Goal: Task Accomplishment & Management: Use online tool/utility

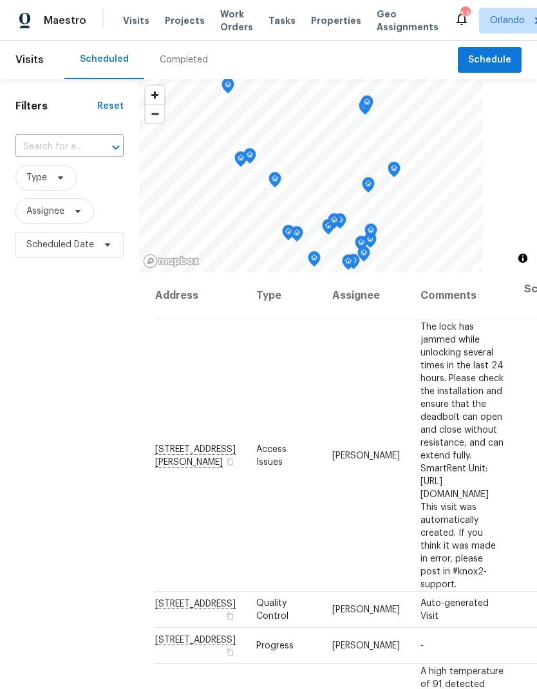
click at [194, 16] on span "Projects" at bounding box center [185, 20] width 40 height 13
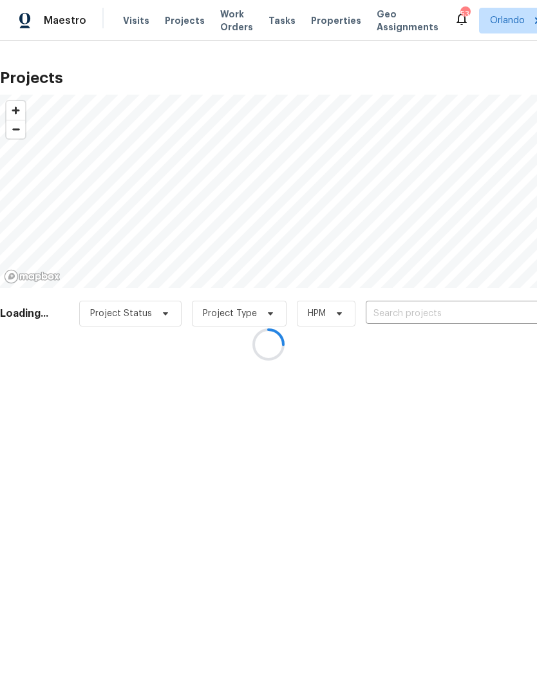
click at [425, 319] on div at bounding box center [268, 344] width 537 height 689
click at [442, 319] on div at bounding box center [268, 344] width 537 height 689
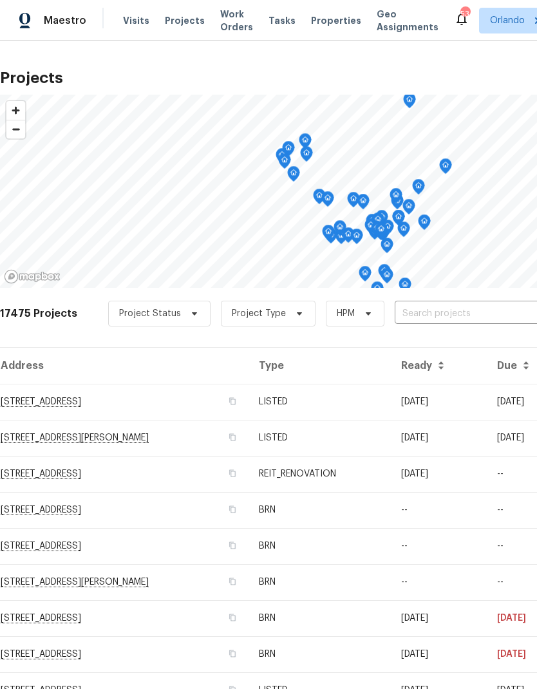
click at [442, 319] on input "text" at bounding box center [468, 314] width 147 height 20
type input "4121"
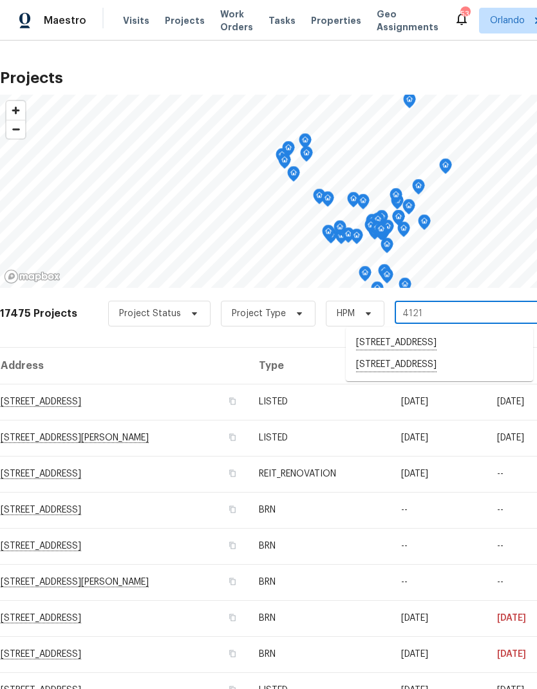
click at [463, 342] on li "4121 Shelter Bay Dr, Kissimmee, FL 34746" at bounding box center [439, 343] width 187 height 22
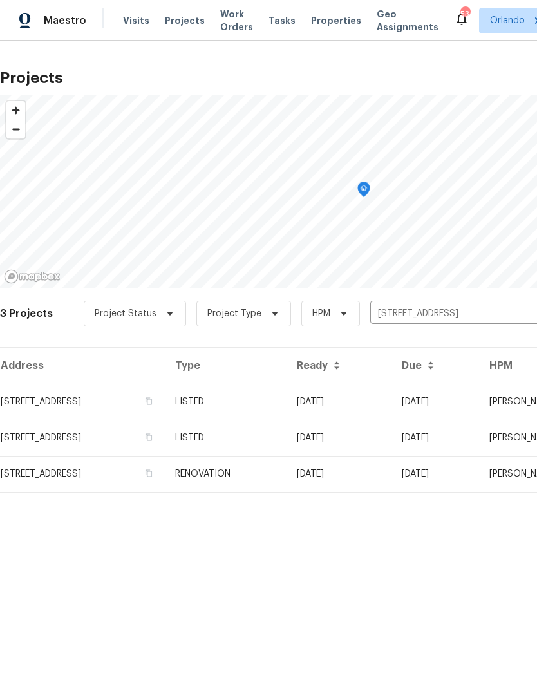
click at [370, 404] on td "07/30/25" at bounding box center [338, 402] width 105 height 36
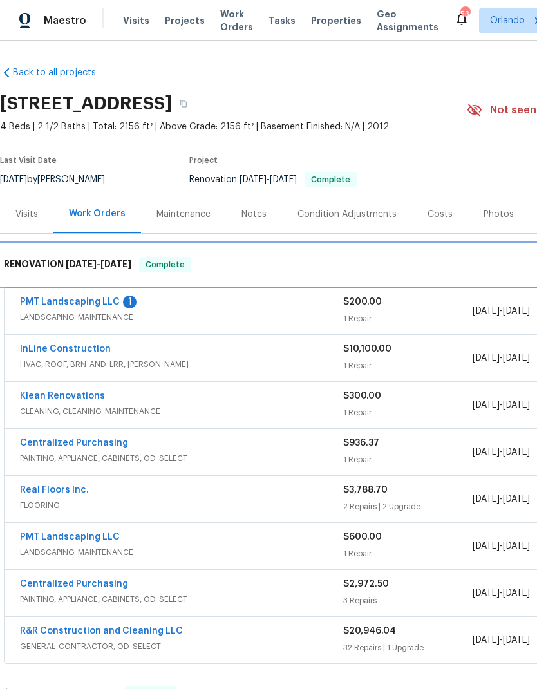
click at [102, 283] on div "RENOVATION 7/11/25 - 8/13/25 Complete" at bounding box center [363, 264] width 727 height 41
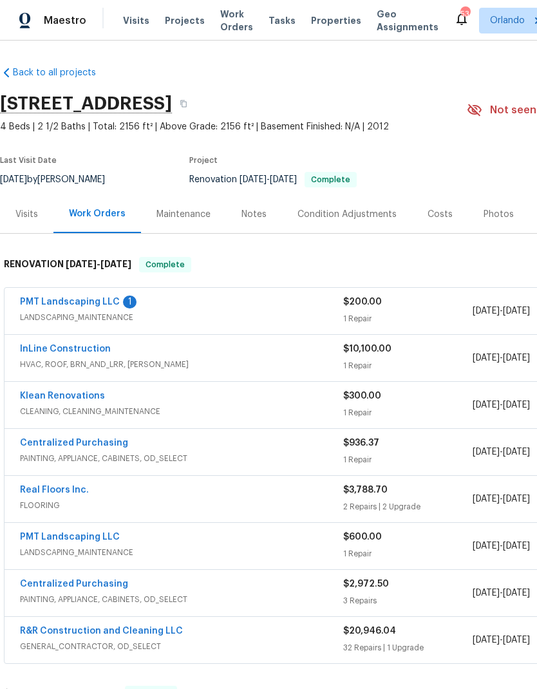
click at [106, 317] on span "LANDSCAPING_MAINTENANCE" at bounding box center [181, 317] width 323 height 13
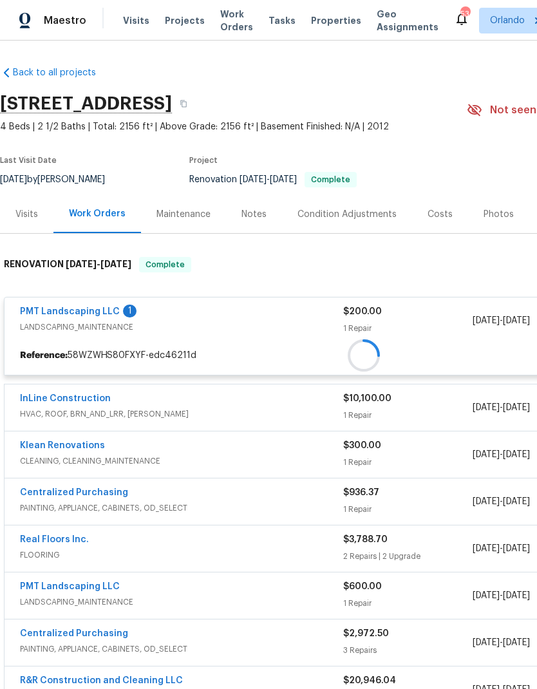
click at [104, 313] on link "PMT Landscaping LLC" at bounding box center [70, 311] width 100 height 9
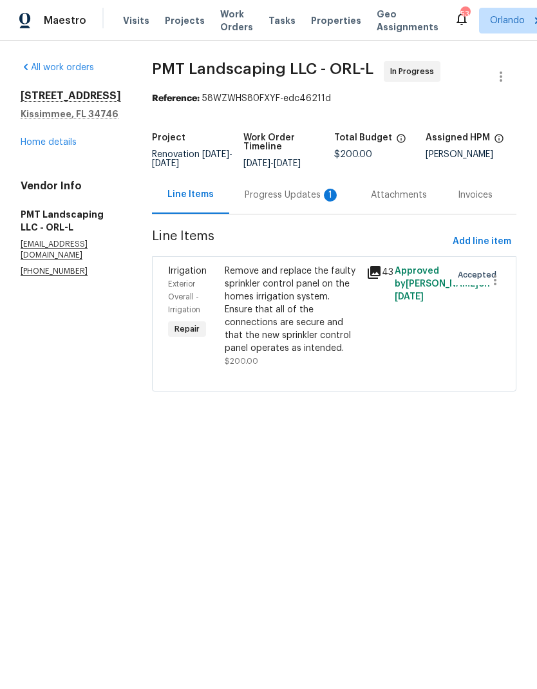
click at [329, 205] on div "Progress Updates 1" at bounding box center [292, 195] width 126 height 38
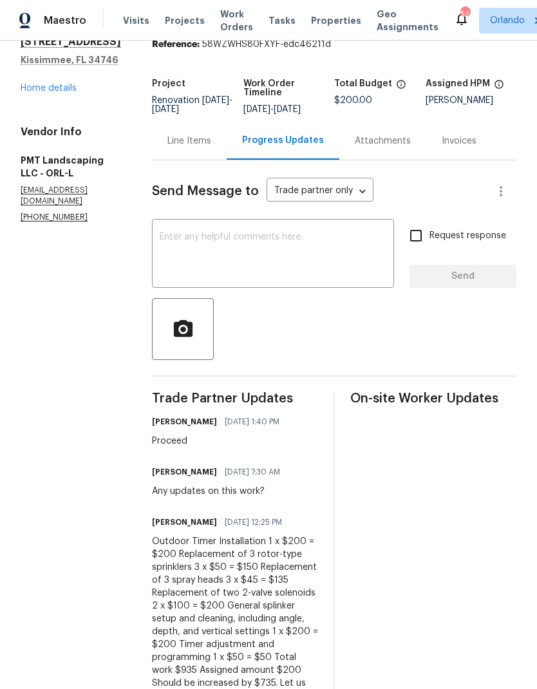
scroll to position [53, 0]
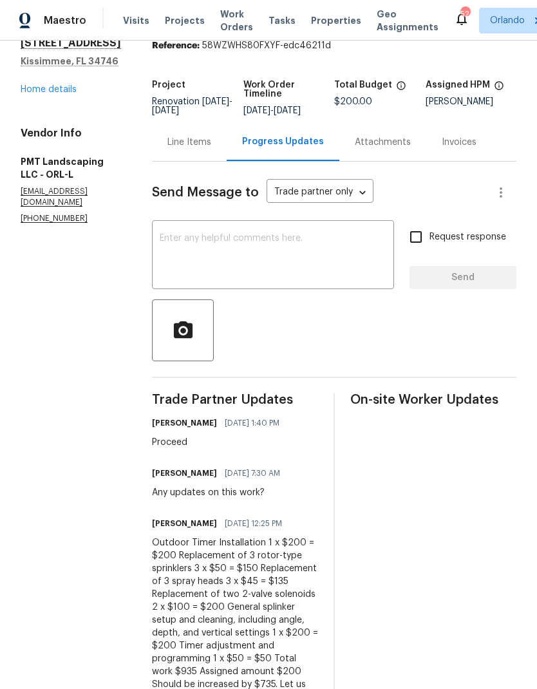
click at [198, 156] on div "Line Items" at bounding box center [189, 142] width 75 height 38
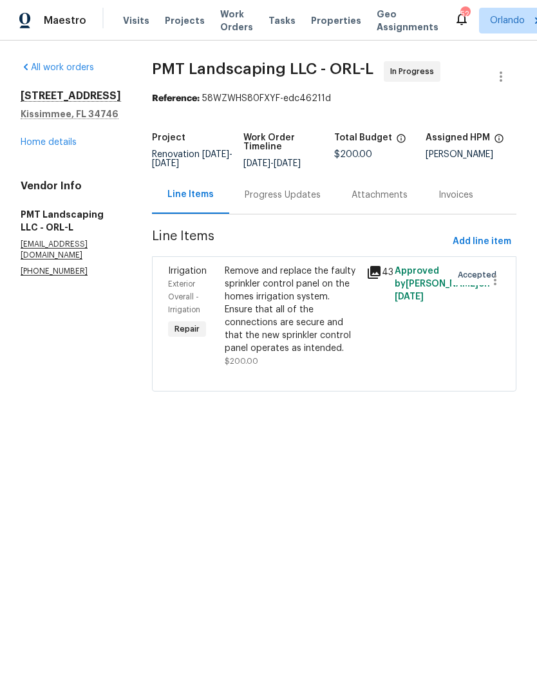
click at [287, 200] on div "Progress Updates" at bounding box center [283, 195] width 76 height 13
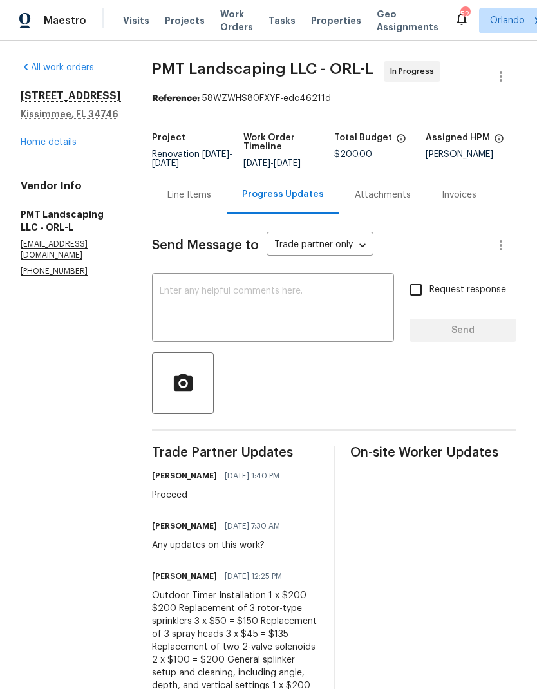
click at [195, 200] on div "Line Items" at bounding box center [189, 195] width 44 height 13
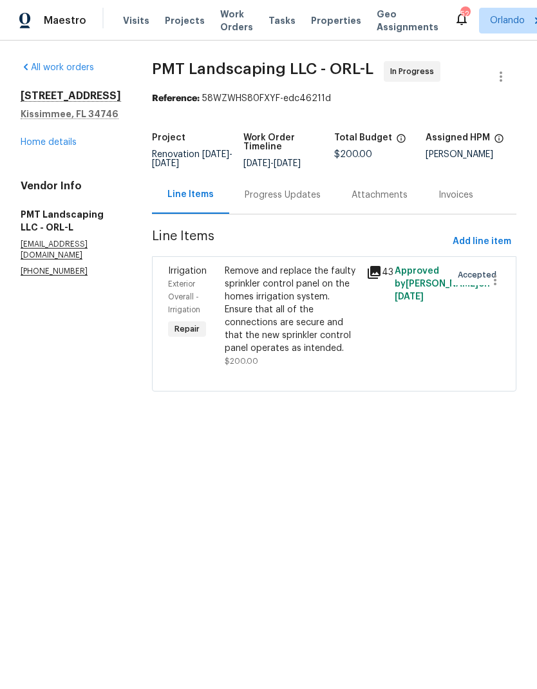
click at [203, 205] on div "Line Items" at bounding box center [190, 195] width 77 height 38
click at [281, 328] on div "Remove and replace the faulty sprinkler control panel on the homes irrigation s…" at bounding box center [292, 310] width 134 height 90
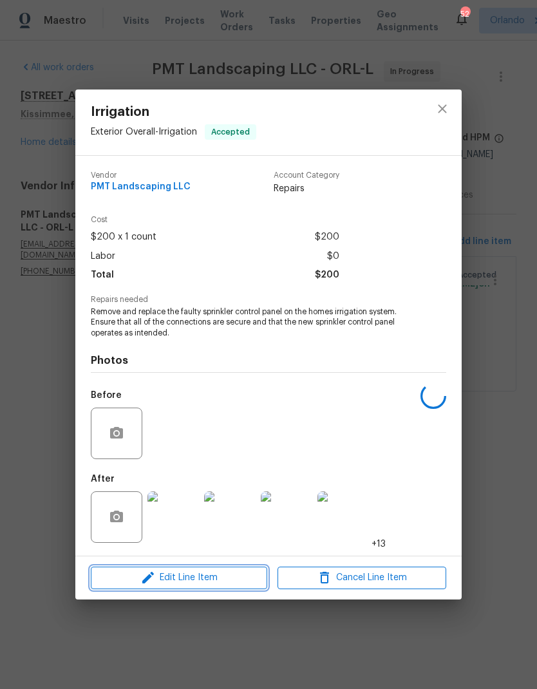
click at [204, 571] on span "Edit Line Item" at bounding box center [179, 578] width 169 height 16
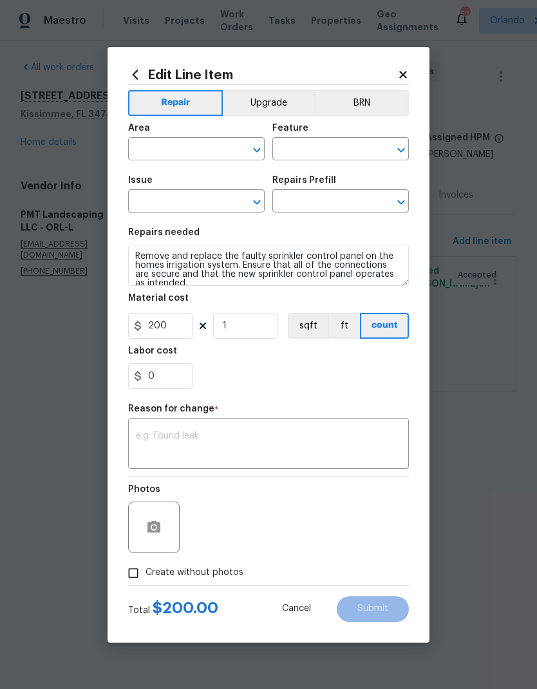
type input "Exterior Overall"
type input "Irrigation"
type input "Replace Sprinkler Control Panel $200.00"
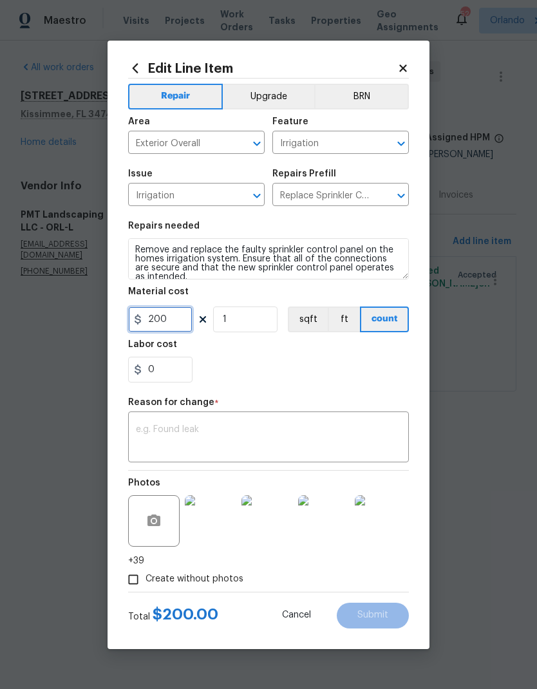
click at [180, 324] on input "200" at bounding box center [160, 319] width 64 height 26
type input "935"
click at [310, 427] on textarea at bounding box center [268, 438] width 265 height 27
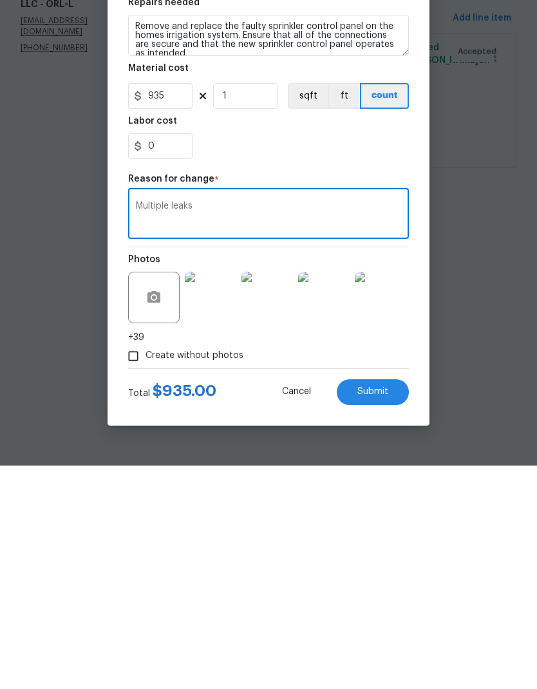
type textarea "Multiple leaks"
click at [389, 602] on button "Submit" at bounding box center [373, 615] width 72 height 26
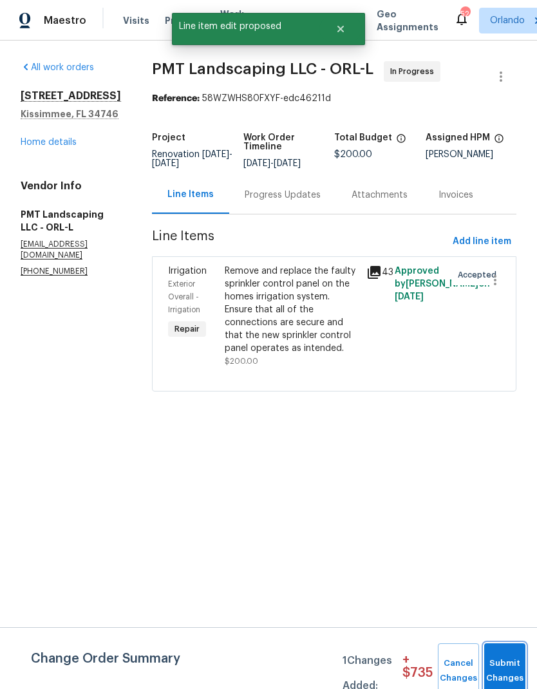
click at [510, 656] on button "Submit Changes" at bounding box center [504, 670] width 41 height 55
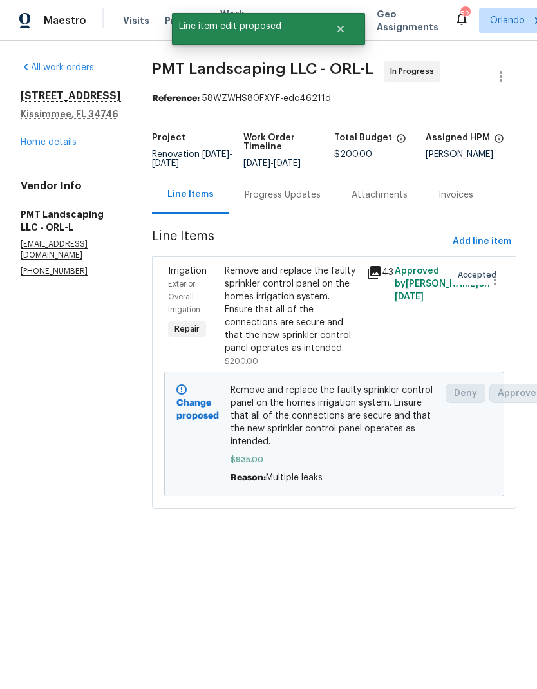
click at [76, 138] on link "Home details" at bounding box center [49, 142] width 56 height 9
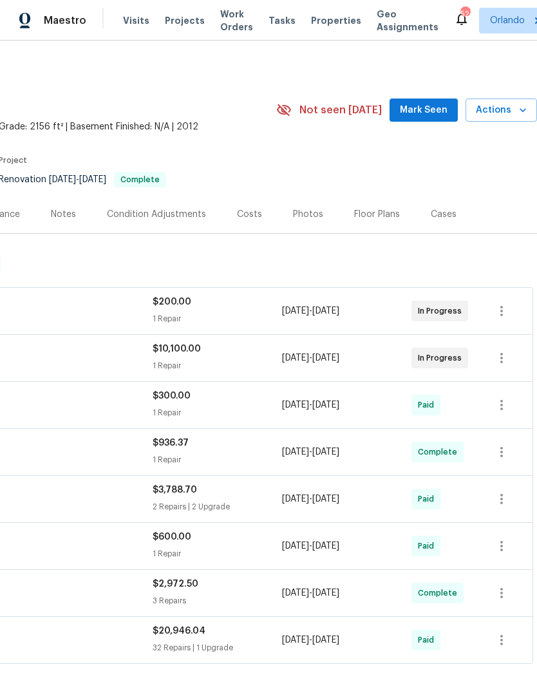
scroll to position [0, 190]
click at [440, 102] on span "Mark Seen" at bounding box center [424, 110] width 48 height 16
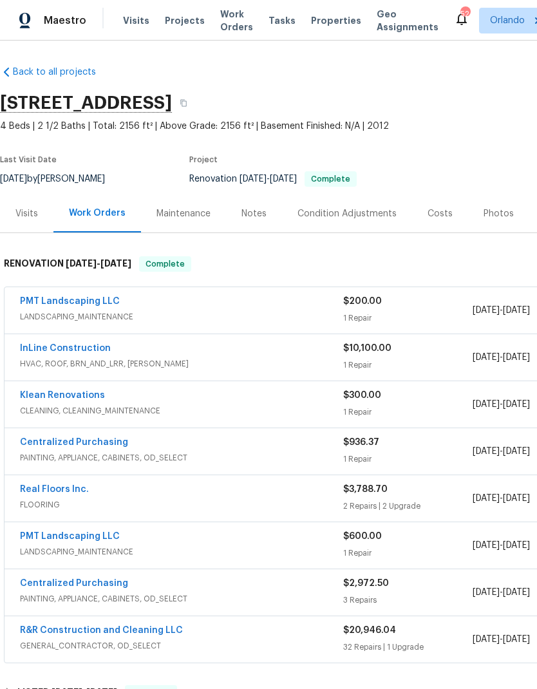
scroll to position [1, 0]
click at [85, 302] on link "PMT Landscaping LLC" at bounding box center [70, 301] width 100 height 9
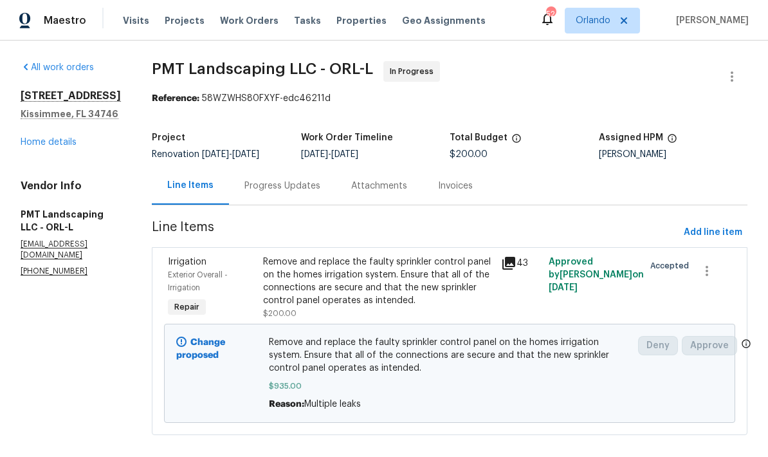
click at [47, 142] on link "Home details" at bounding box center [49, 142] width 56 height 9
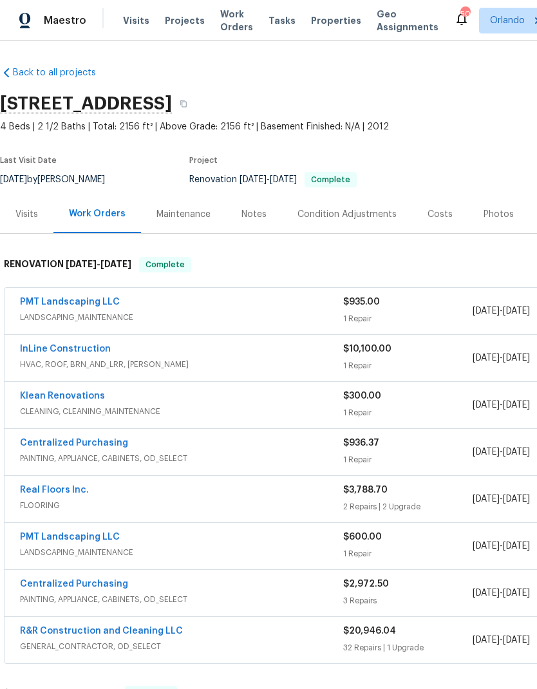
click at [66, 304] on link "PMT Landscaping LLC" at bounding box center [70, 301] width 100 height 9
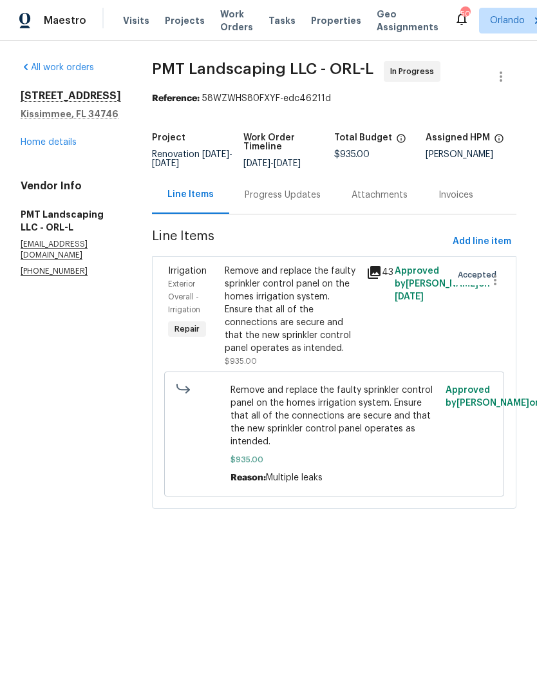
click at [38, 141] on link "Home details" at bounding box center [49, 142] width 56 height 9
